Goal: Information Seeking & Learning: Learn about a topic

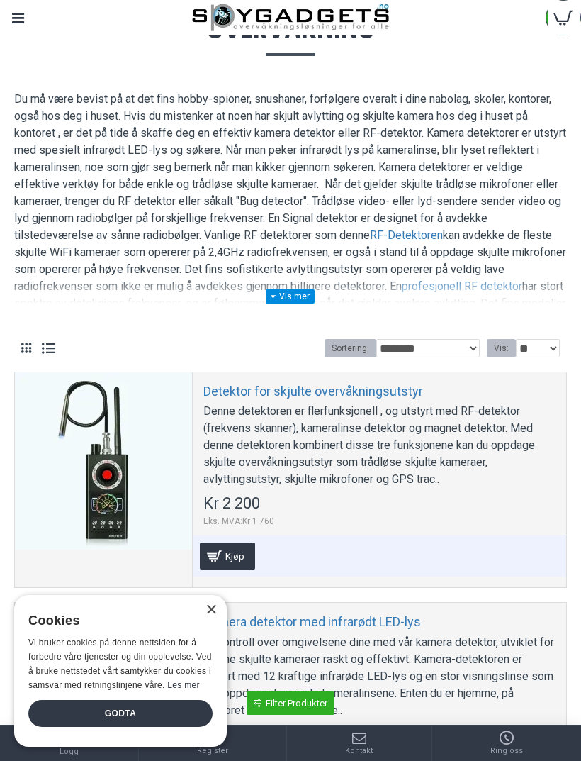
scroll to position [126, 0]
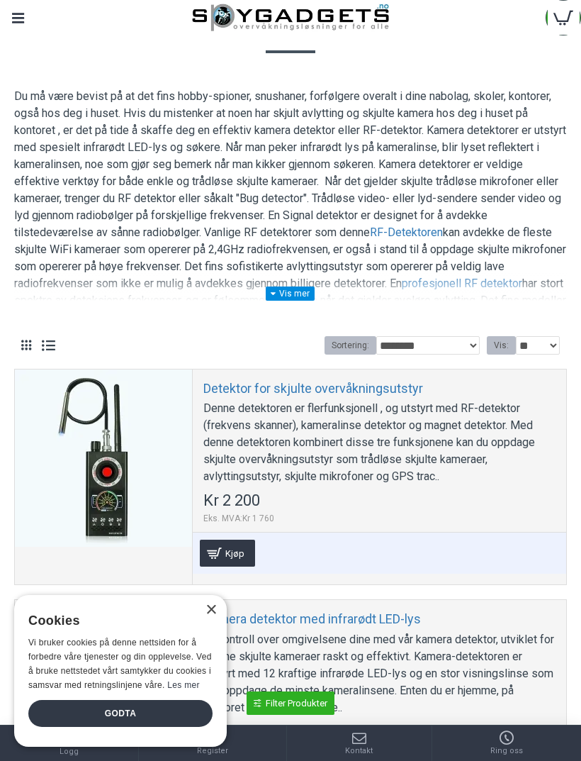
click at [305, 308] on div "RF-Detektoren kan avdekke de fleste skjulte WiFi kameraer som opererer på 2,4GH…" at bounding box center [290, 208] width 553 height 241
click at [303, 296] on link at bounding box center [290, 293] width 49 height 14
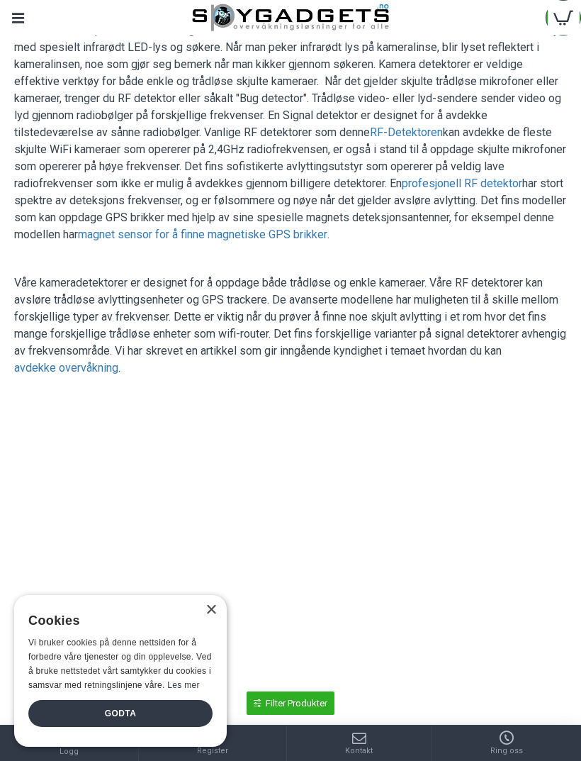
scroll to position [209, 0]
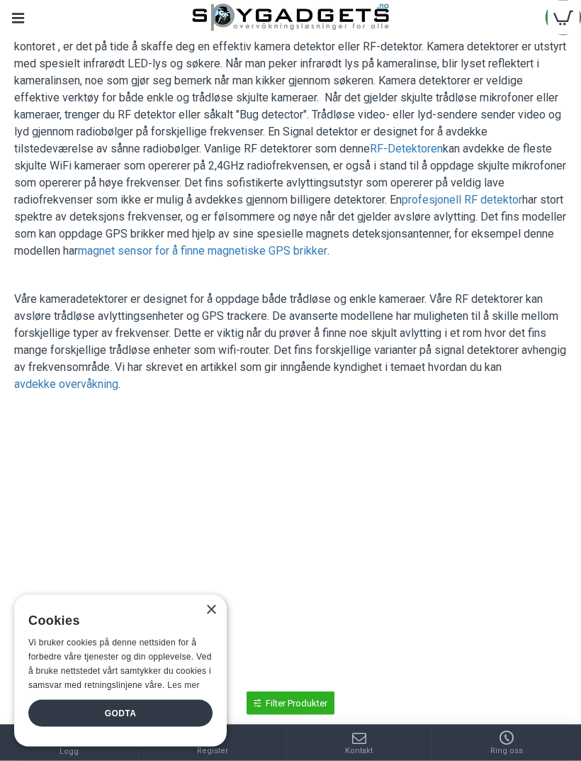
click at [40, 381] on link "avdekke overvåkning" at bounding box center [66, 384] width 104 height 17
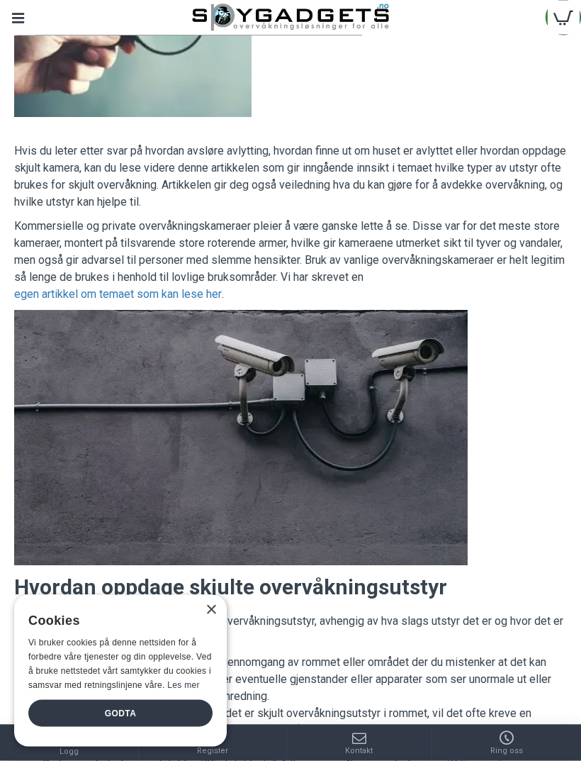
scroll to position [240, 0]
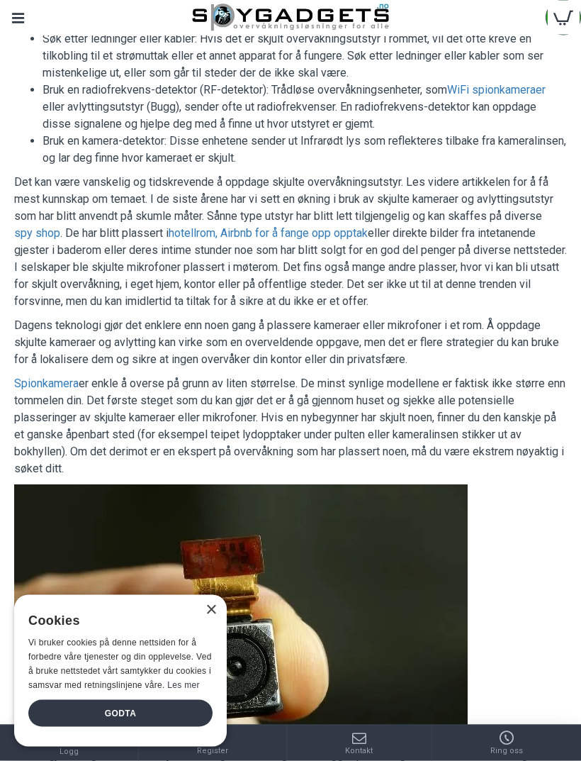
scroll to position [913, 0]
click at [215, 615] on div "×" at bounding box center [211, 610] width 11 height 11
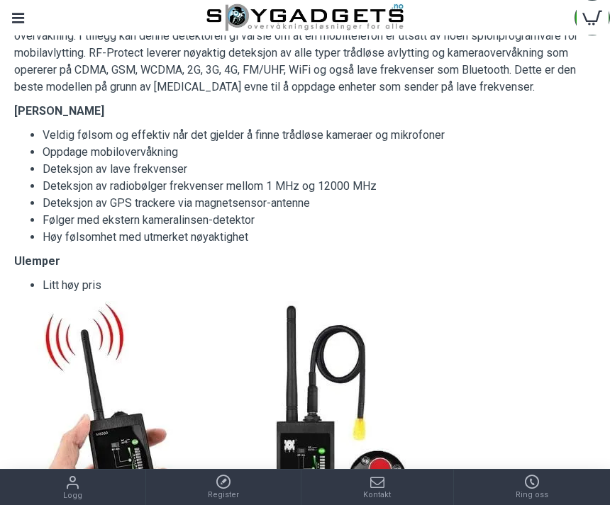
scroll to position [5084, 0]
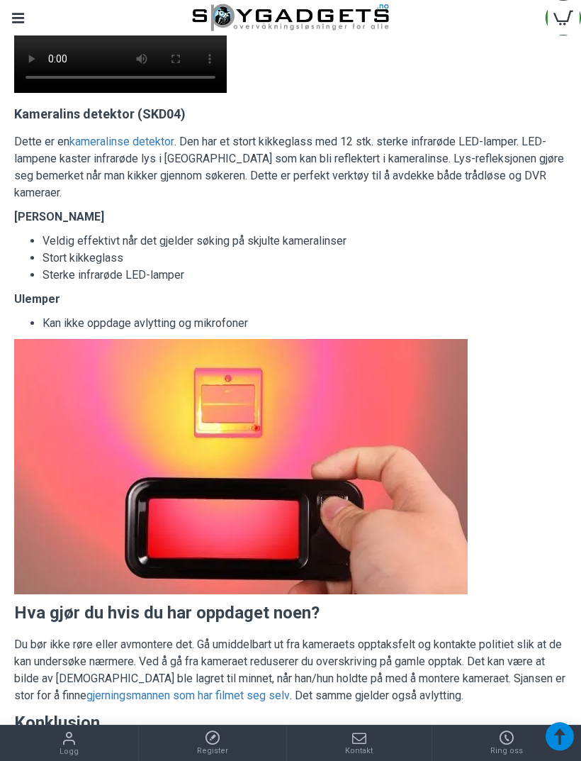
scroll to position [6528, 0]
